Goal: Check status: Check status

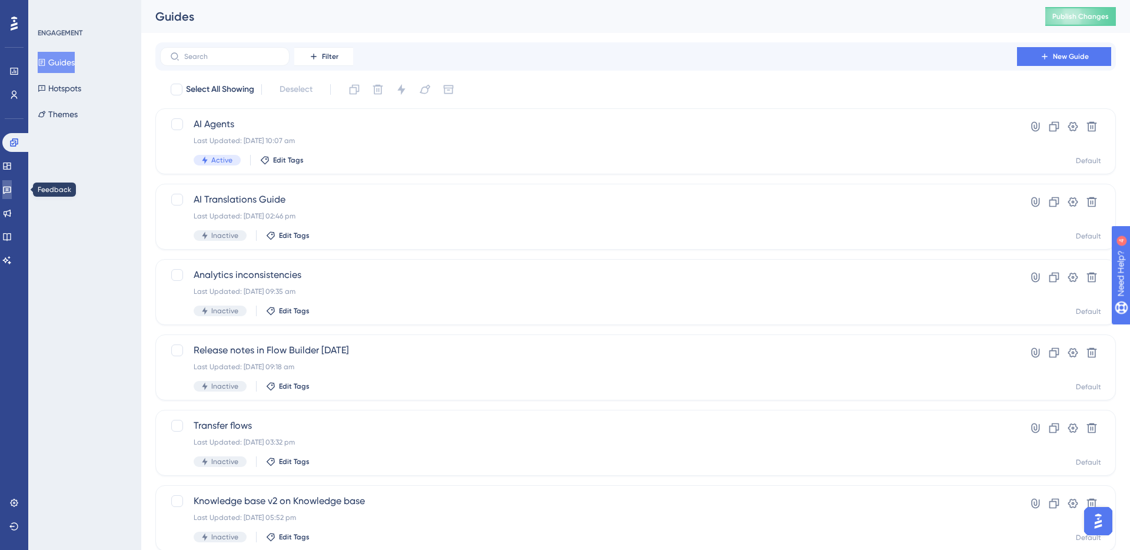
click at [11, 192] on icon at bounding box center [7, 191] width 8 height 8
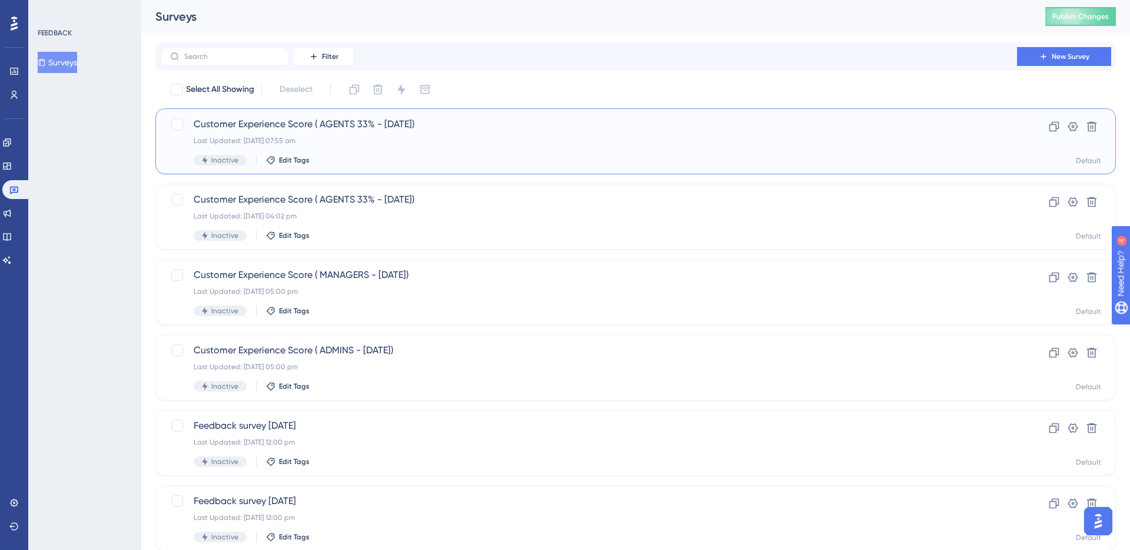
click at [354, 136] on div "Last Updated: [DATE] 07:55 am" at bounding box center [589, 140] width 790 height 9
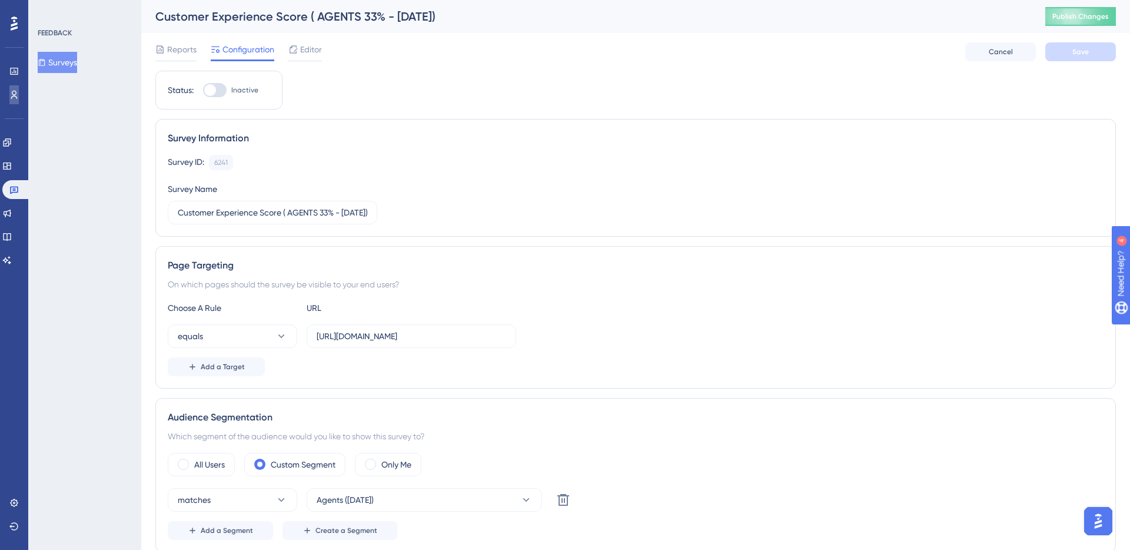
click at [9, 93] on icon at bounding box center [13, 94] width 9 height 9
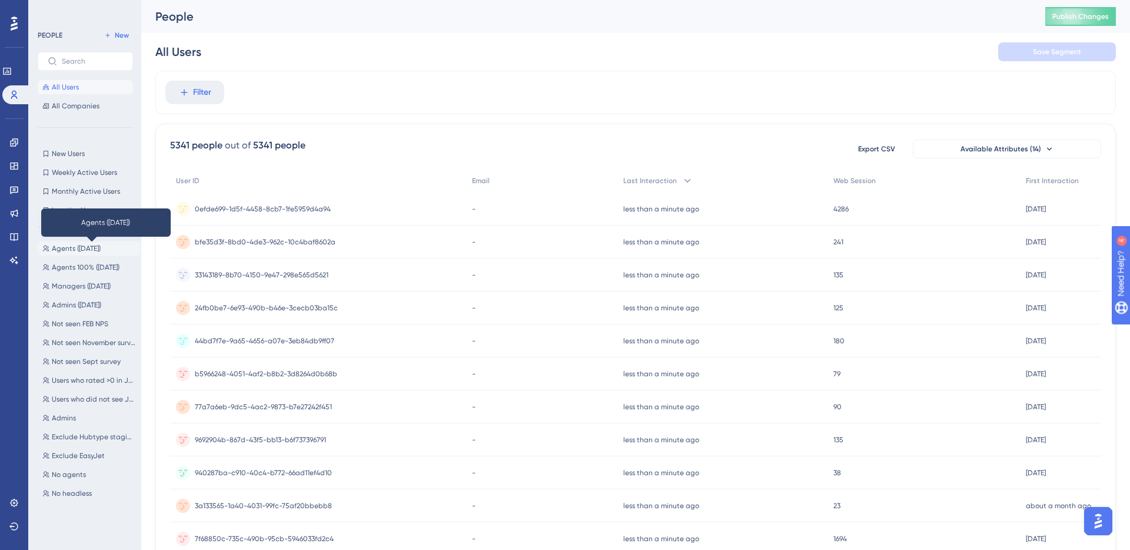
click at [94, 247] on span "Agents ([DATE])" at bounding box center [76, 248] width 49 height 9
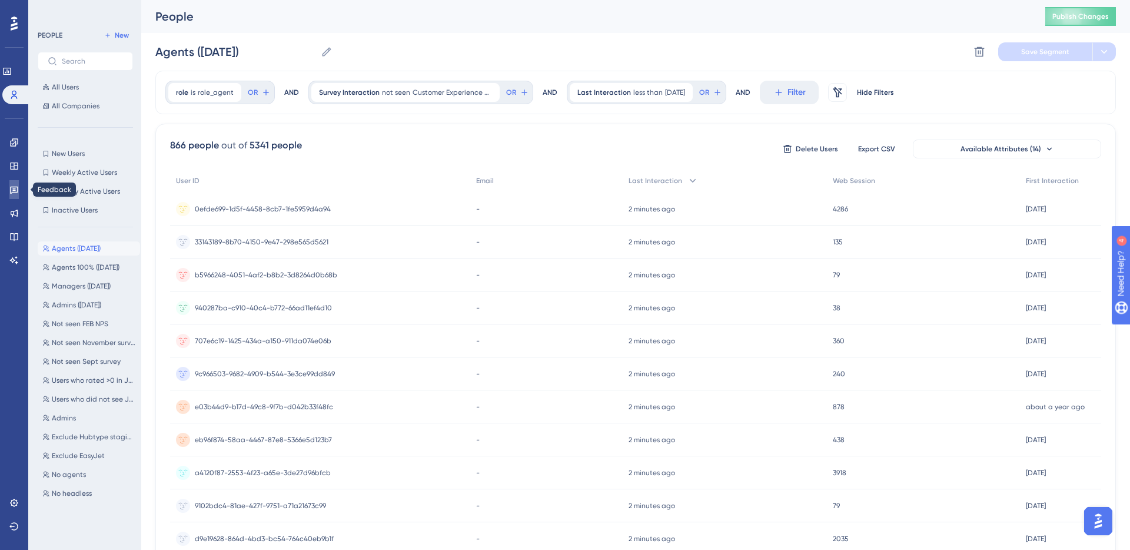
click at [19, 190] on link at bounding box center [13, 189] width 9 height 19
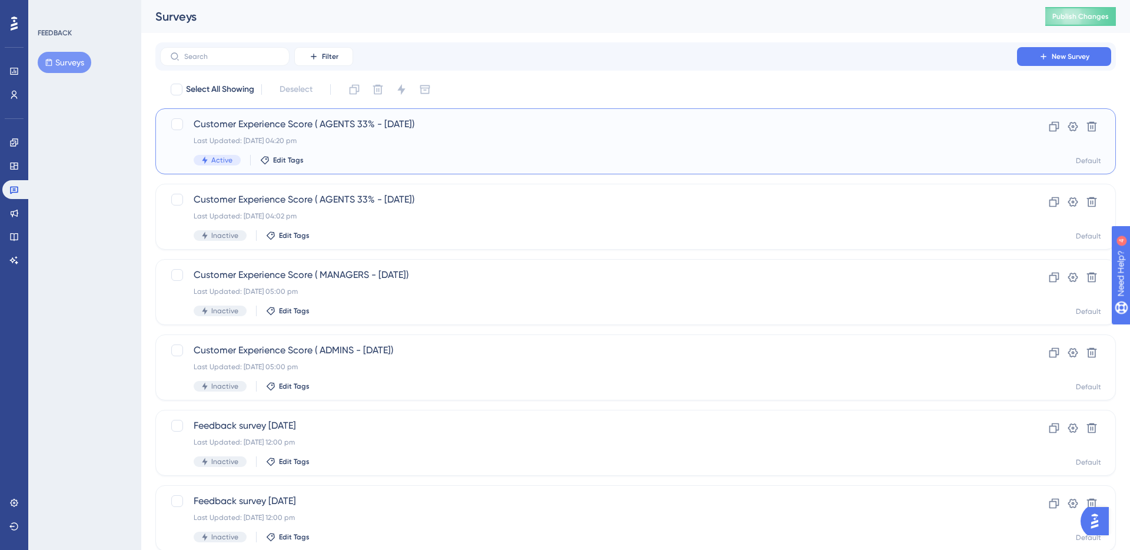
click at [334, 121] on span "Customer Experience Score ( AGENTS 33% - [DATE])" at bounding box center [589, 124] width 790 height 14
